Goal: Transaction & Acquisition: Purchase product/service

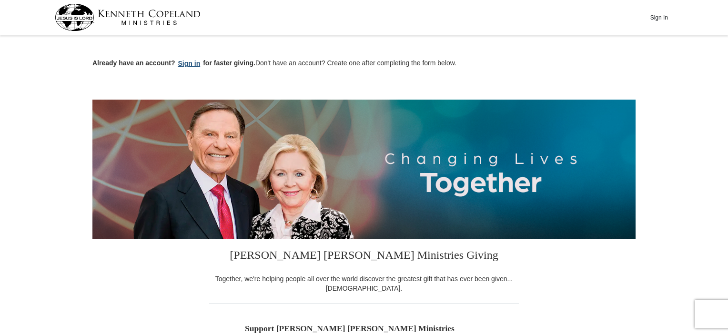
click at [194, 62] on button "Sign in" at bounding box center [189, 63] width 28 height 11
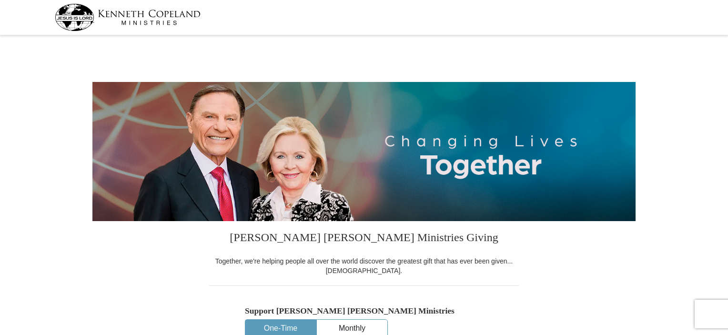
select select "CA"
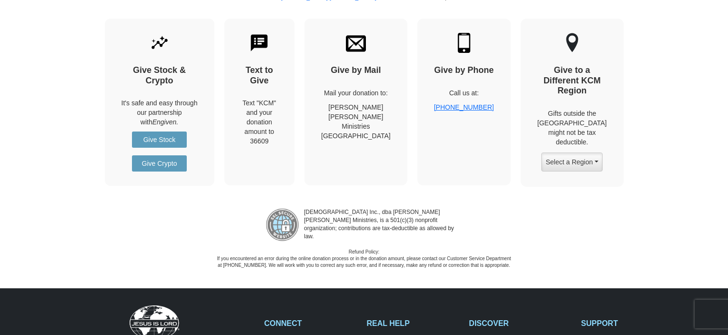
scroll to position [1048, 0]
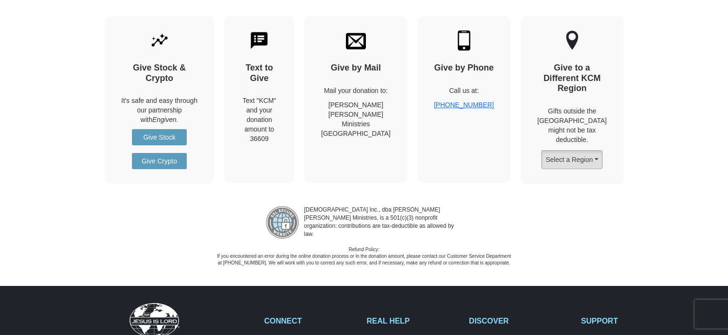
click at [600, 150] on button "Select a Region" at bounding box center [571, 159] width 61 height 19
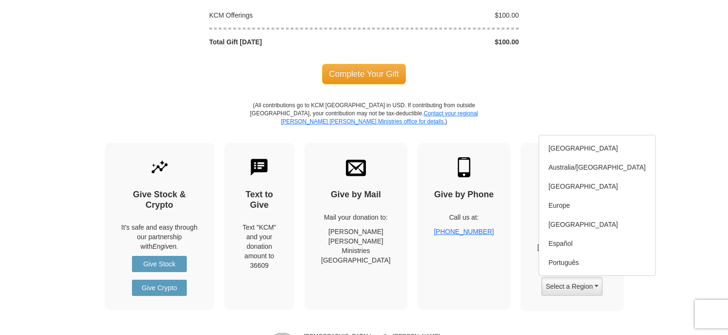
scroll to position [905, 0]
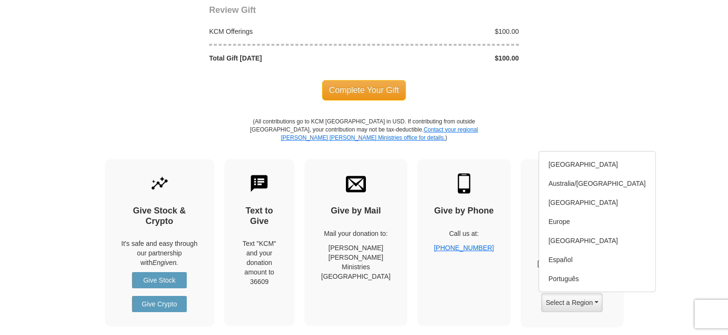
click at [470, 310] on div "Give by Phone Call us at: [PHONE_NUMBER]" at bounding box center [463, 242] width 93 height 167
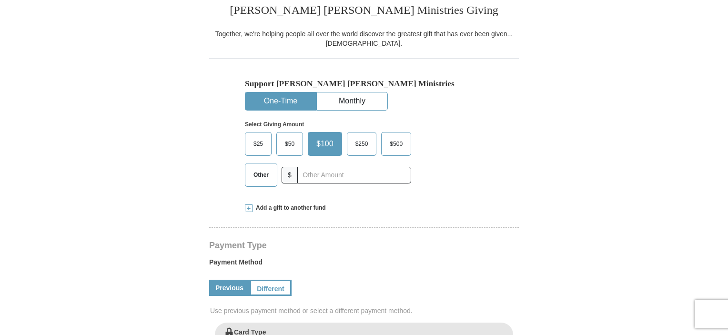
scroll to position [238, 0]
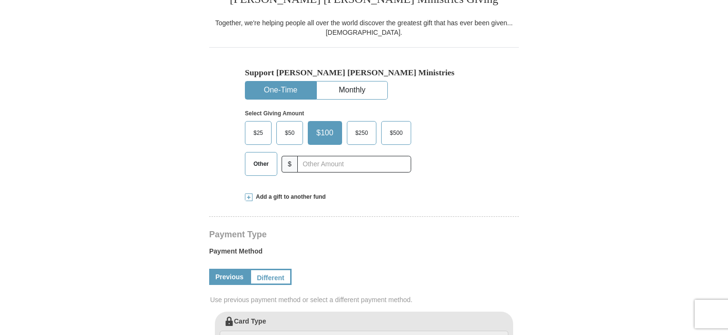
click at [249, 197] on span at bounding box center [249, 197] width 8 height 8
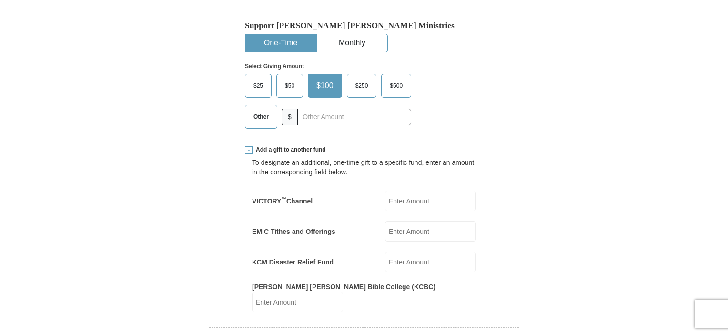
scroll to position [286, 0]
click at [408, 229] on input "EMIC Tithes and Offerings" at bounding box center [430, 231] width 91 height 20
type input "70"
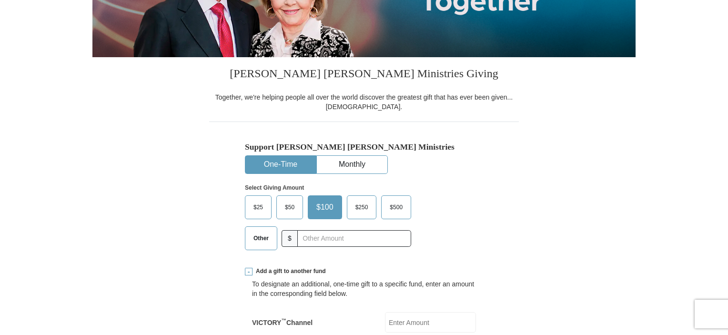
scroll to position [143, 0]
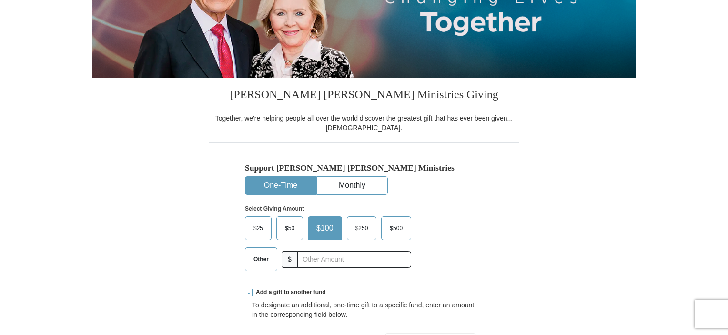
click at [267, 262] on span "Other" at bounding box center [261, 259] width 25 height 14
click at [0, 0] on input "Other" at bounding box center [0, 0] width 0 height 0
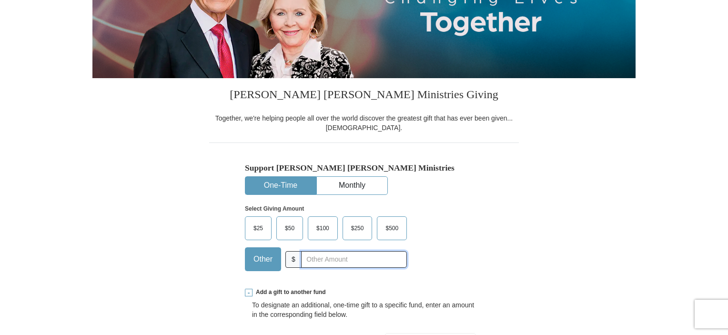
click at [316, 261] on input "text" at bounding box center [354, 259] width 106 height 17
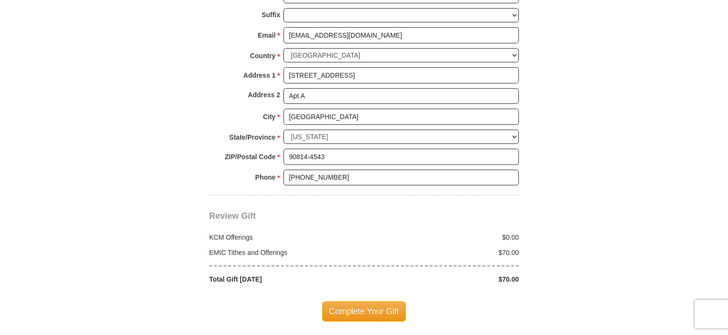
scroll to position [905, 0]
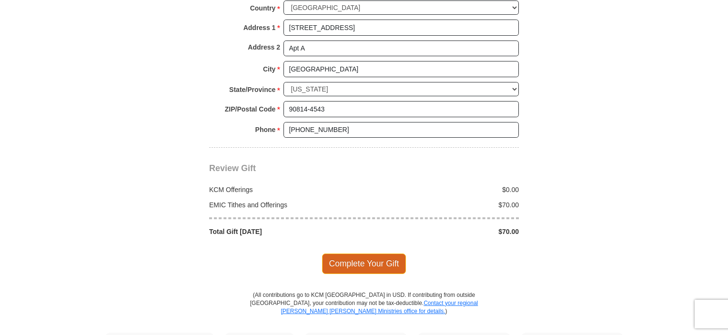
type input "0"
click at [367, 254] on span "Complete Your Gift" at bounding box center [364, 264] width 84 height 20
